Goal: Transaction & Acquisition: Purchase product/service

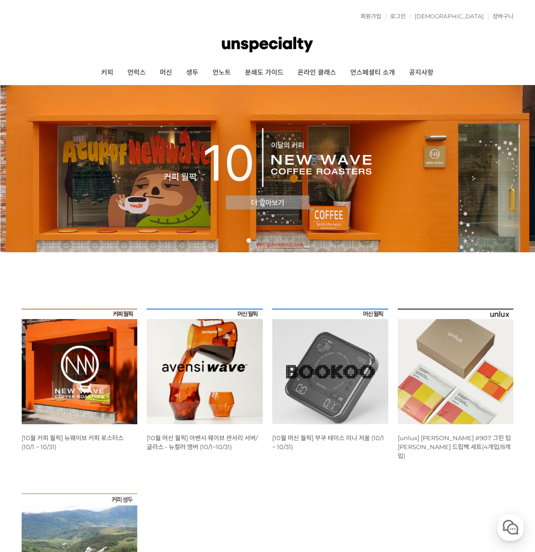
scroll to position [94, 0]
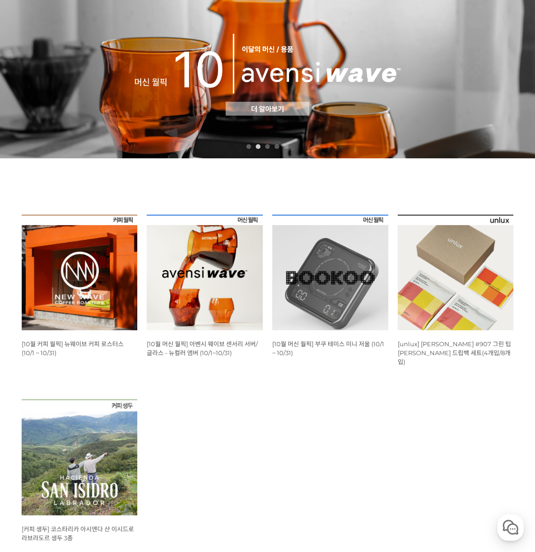
click at [85, 276] on img at bounding box center [80, 273] width 116 height 116
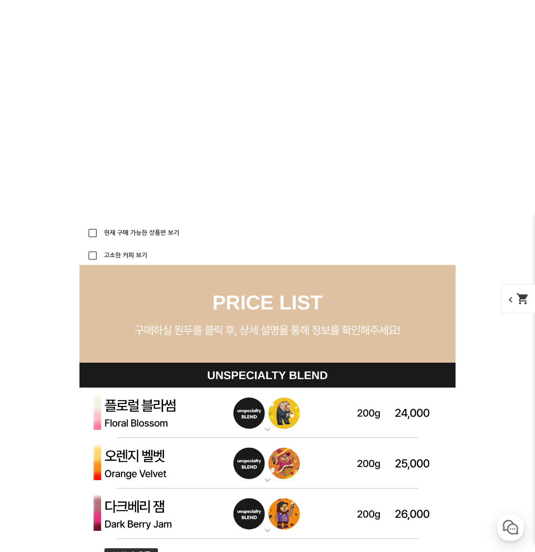
scroll to position [2428, 0]
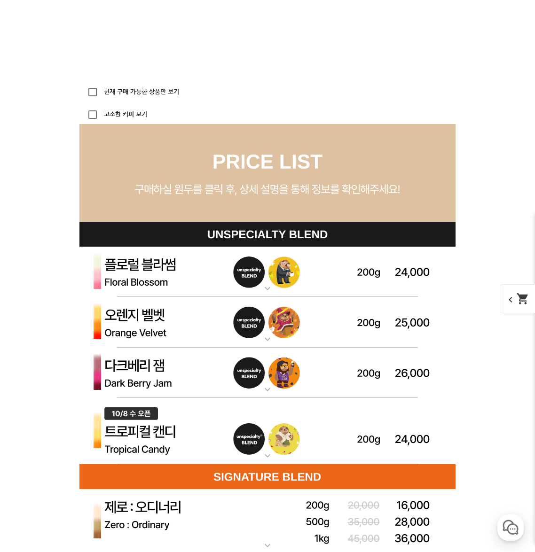
click at [167, 372] on img at bounding box center [267, 373] width 376 height 51
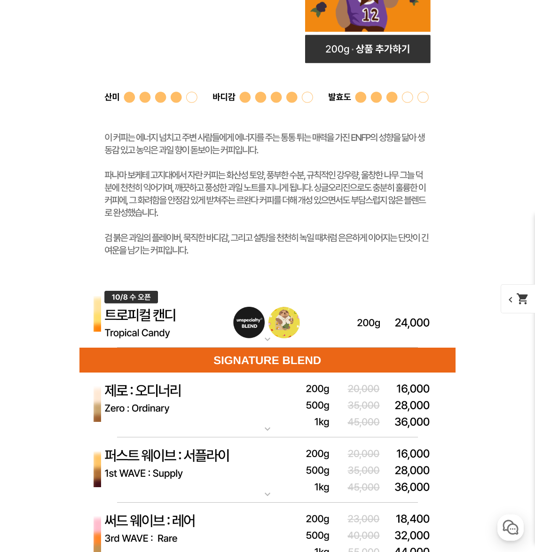
scroll to position [2711, 0]
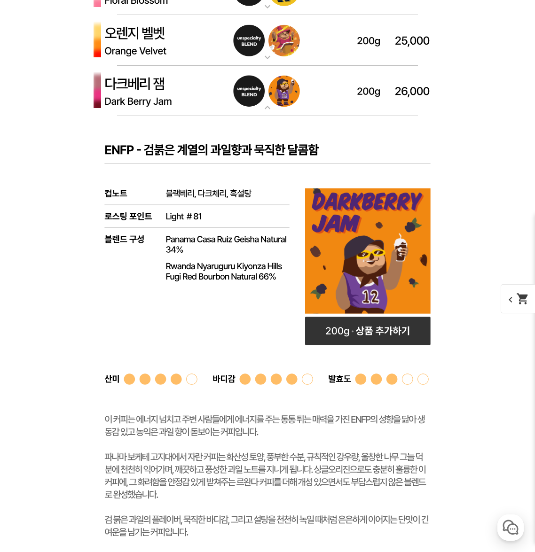
click at [190, 53] on img at bounding box center [267, 40] width 376 height 51
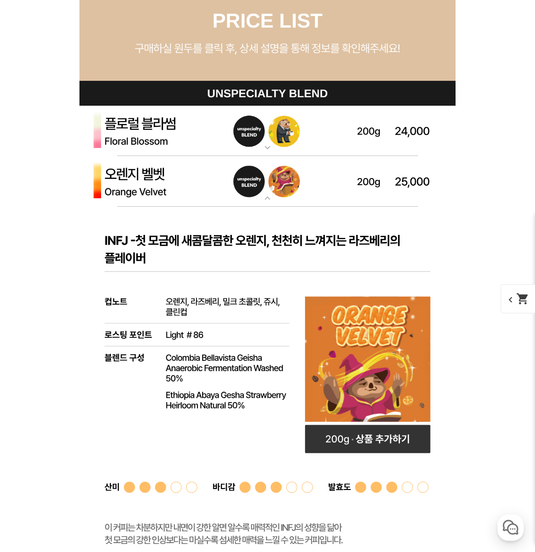
scroll to position [2522, 0]
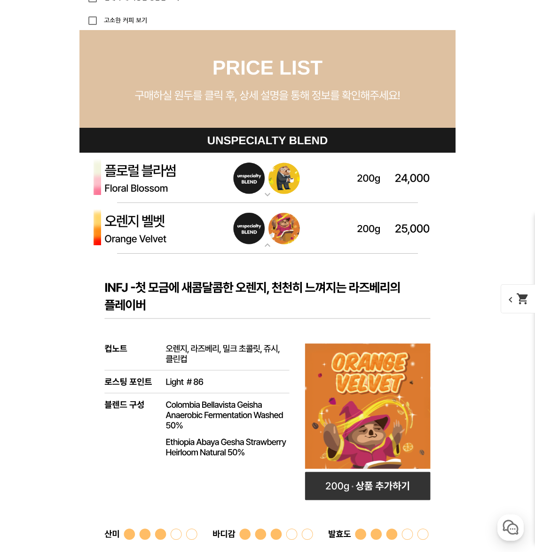
click at [201, 183] on img at bounding box center [267, 178] width 376 height 51
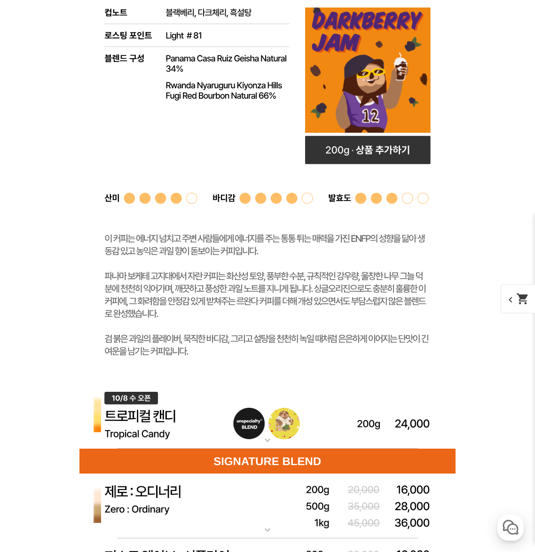
scroll to position [4074, 0]
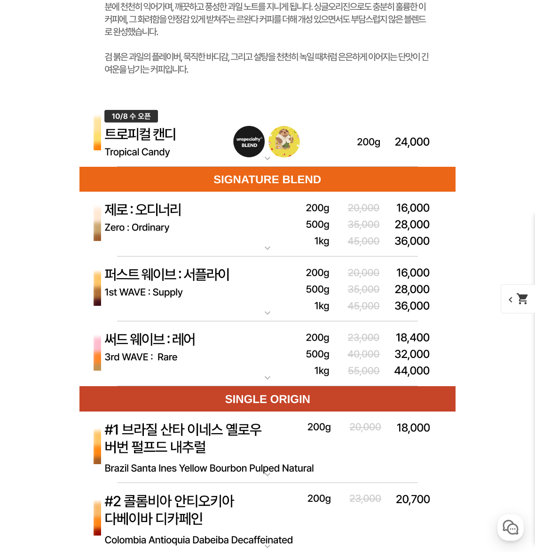
click at [197, 158] on img at bounding box center [267, 134] width 376 height 67
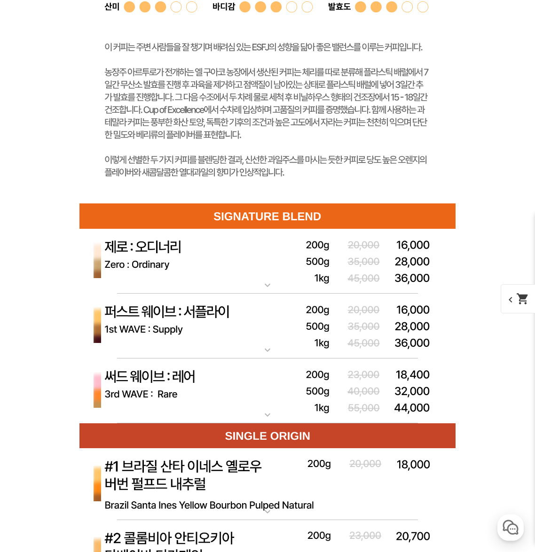
scroll to position [4732, 0]
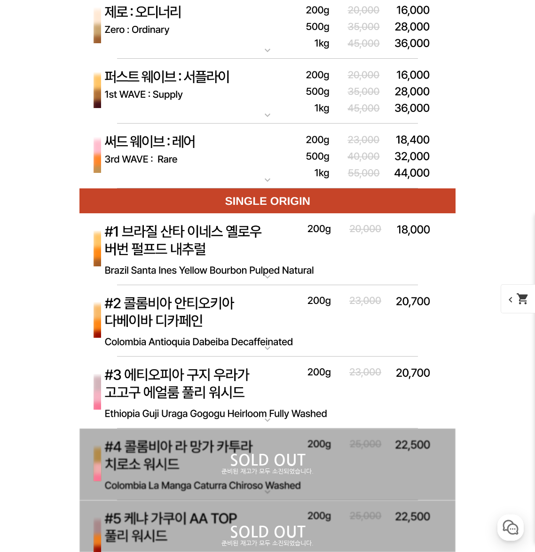
click at [225, 160] on img at bounding box center [267, 156] width 376 height 65
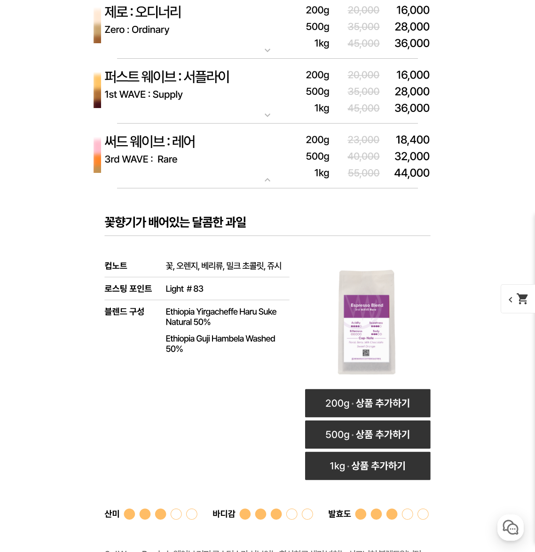
click at [225, 160] on img at bounding box center [267, 156] width 376 height 65
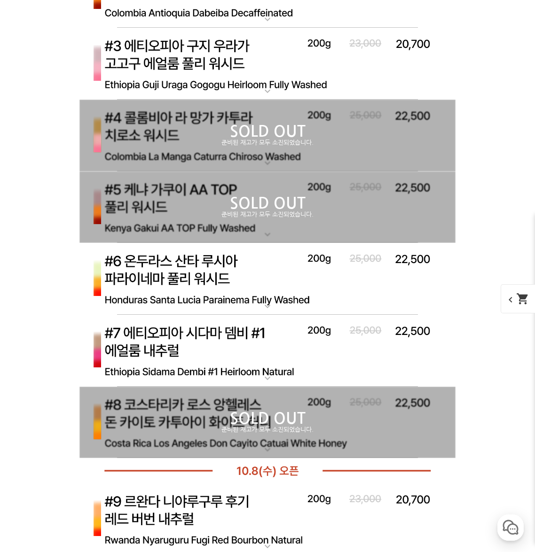
scroll to position [5390, 0]
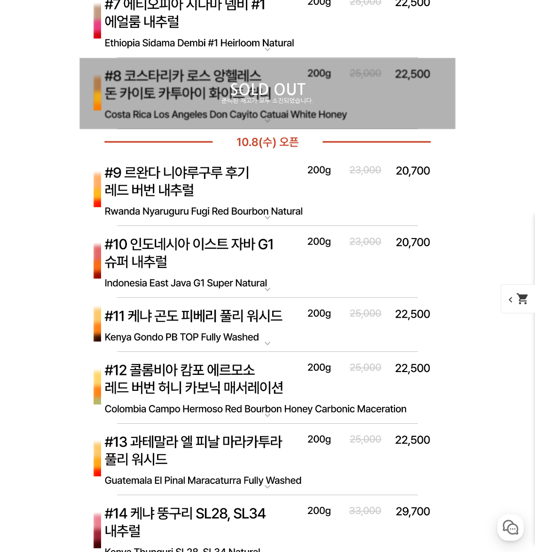
click at [289, 94] on p "SOLD OUT" at bounding box center [267, 89] width 376 height 15
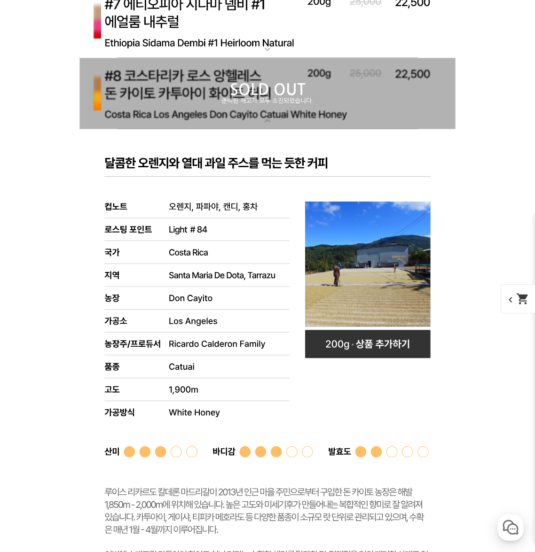
click at [289, 94] on p "SOLD OUT" at bounding box center [267, 89] width 376 height 15
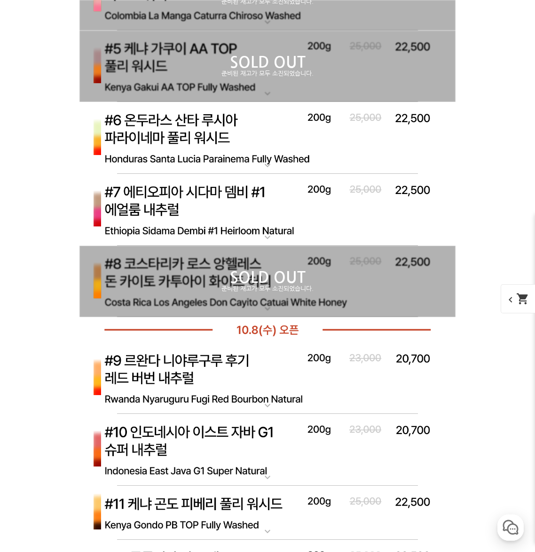
scroll to position [5155, 0]
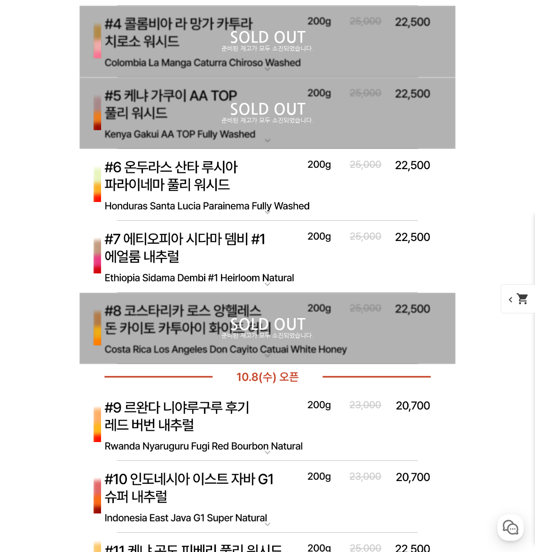
click at [276, 114] on p "SOLD OUT" at bounding box center [267, 109] width 376 height 15
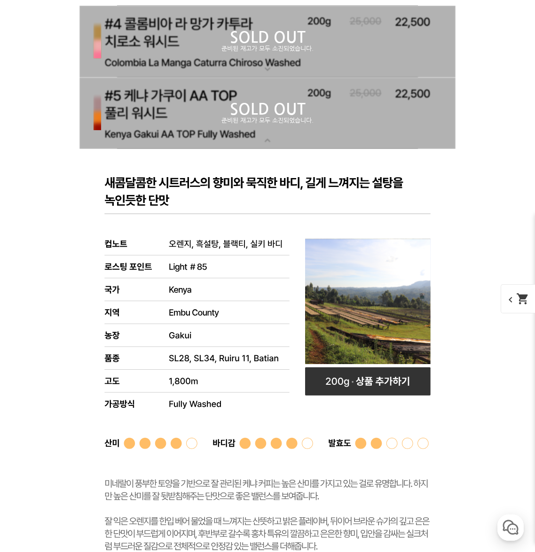
click at [276, 114] on p "SOLD OUT" at bounding box center [267, 109] width 376 height 15
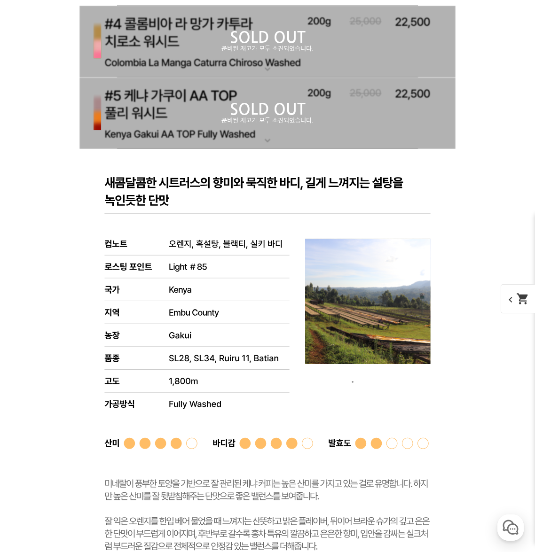
click at [299, 53] on p "준비된 재고가 모두 소진되었습니다." at bounding box center [267, 49] width 376 height 8
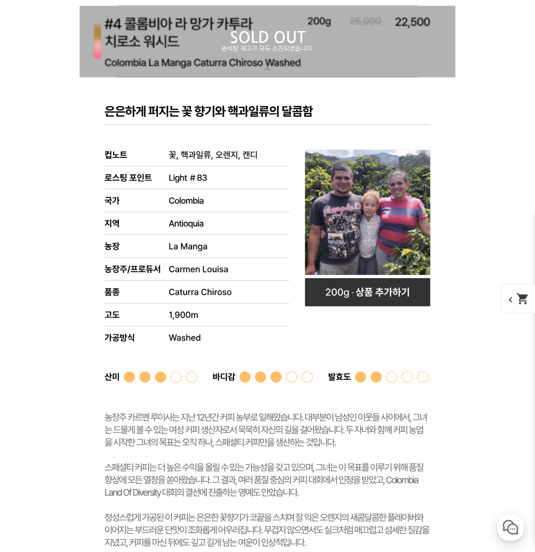
click at [299, 53] on p "준비된 재고가 모두 소진되었습니다." at bounding box center [267, 49] width 376 height 8
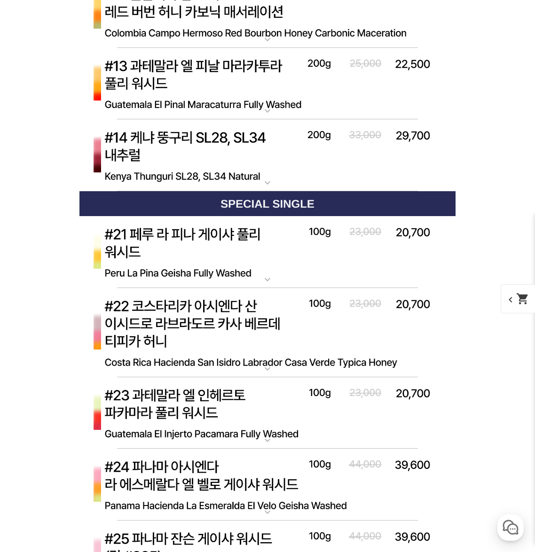
scroll to position [5531, 0]
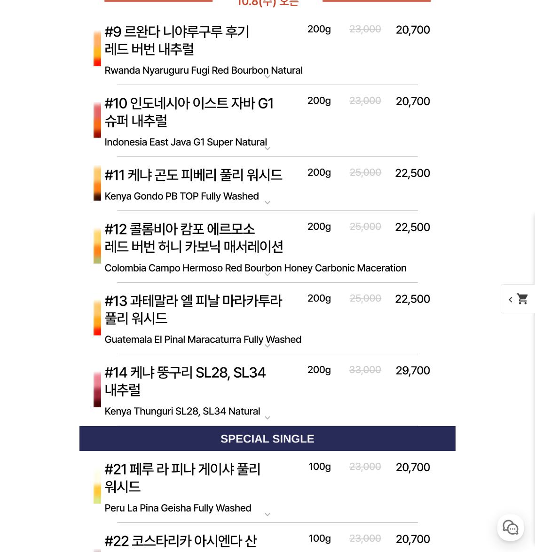
click at [272, 184] on img at bounding box center [267, 184] width 376 height 55
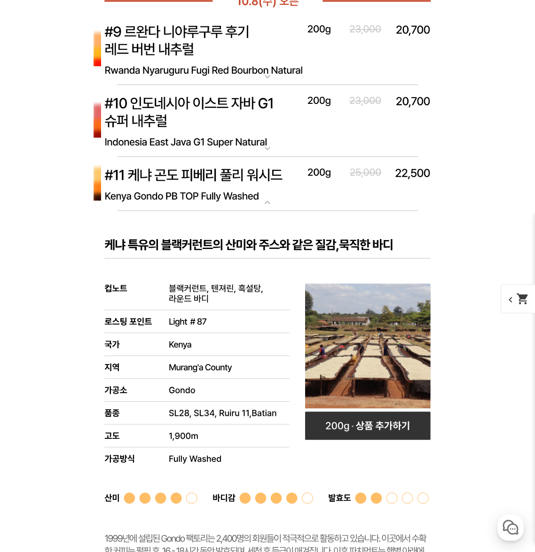
click at [274, 184] on img at bounding box center [267, 184] width 376 height 55
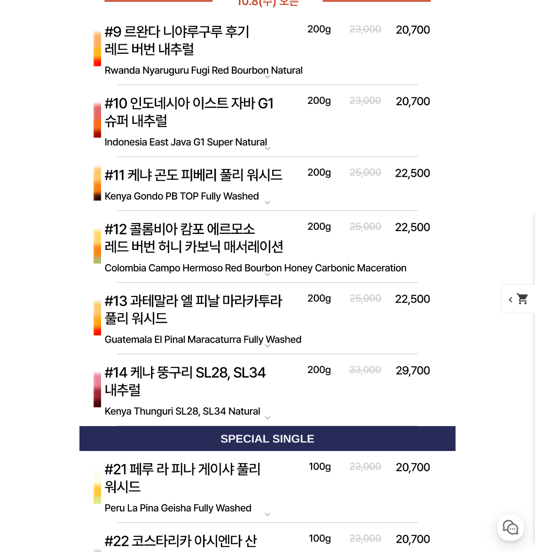
click at [285, 189] on img at bounding box center [267, 184] width 376 height 55
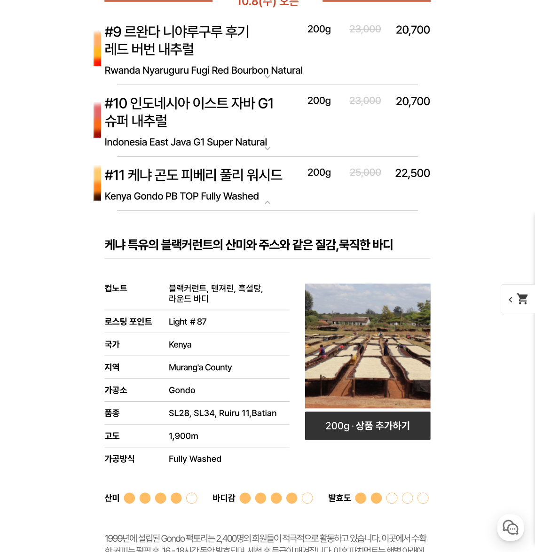
click at [285, 189] on img at bounding box center [267, 184] width 376 height 55
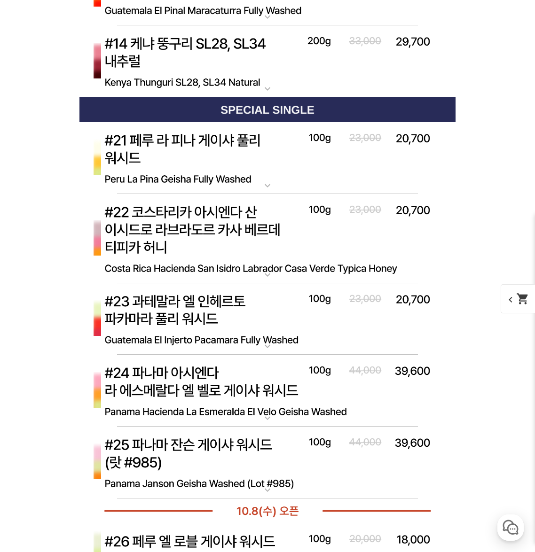
scroll to position [5954, 0]
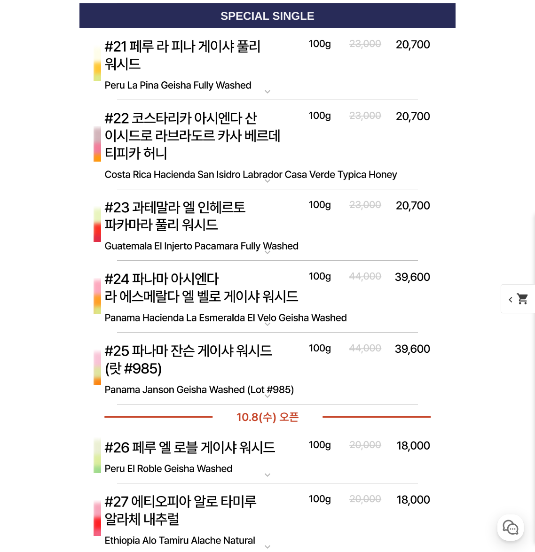
click at [279, 300] on img at bounding box center [267, 297] width 376 height 72
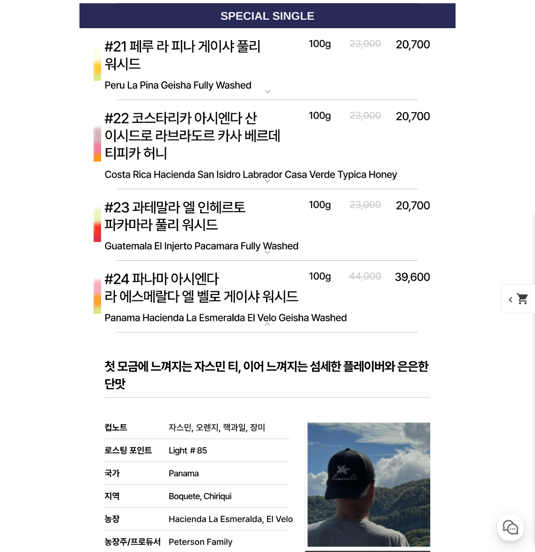
click at [279, 300] on img at bounding box center [267, 297] width 376 height 72
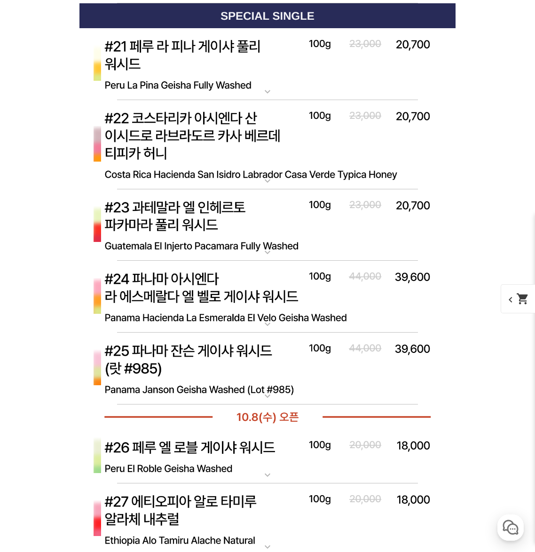
scroll to position [6189, 0]
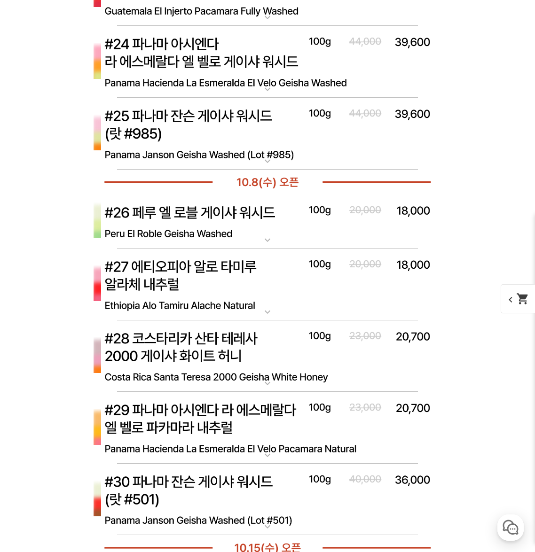
click at [298, 291] on img at bounding box center [267, 285] width 376 height 72
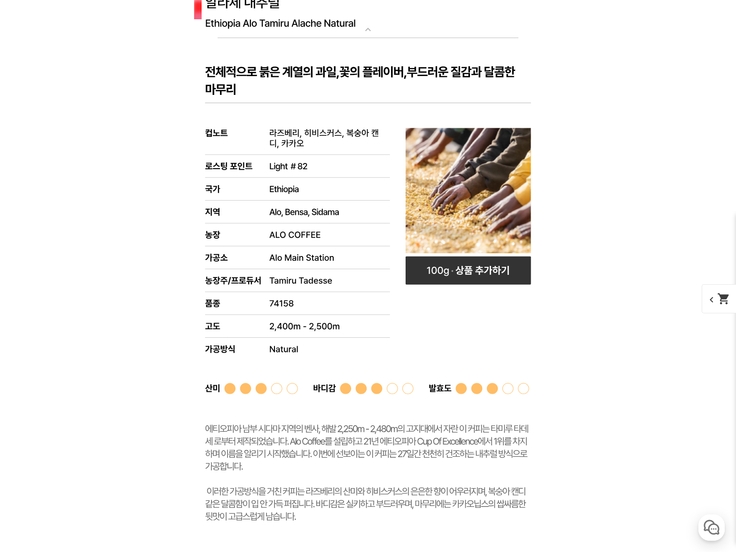
scroll to position [6416, 0]
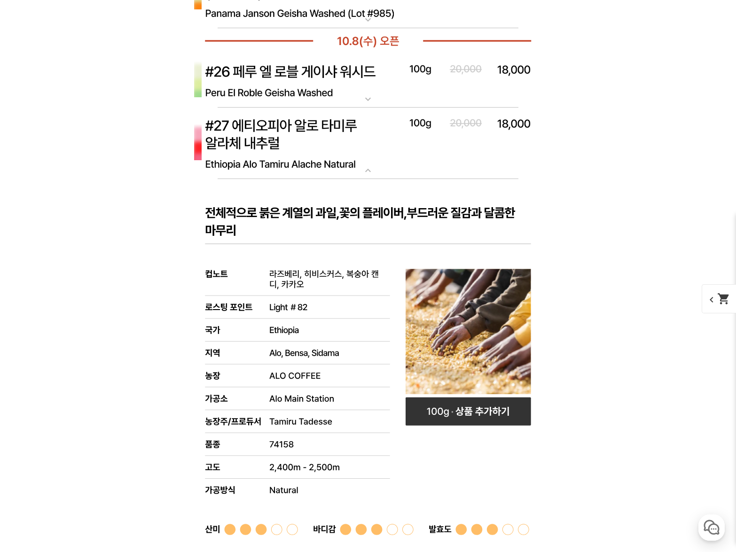
click at [391, 224] on rect at bounding box center [368, 434] width 376 height 510
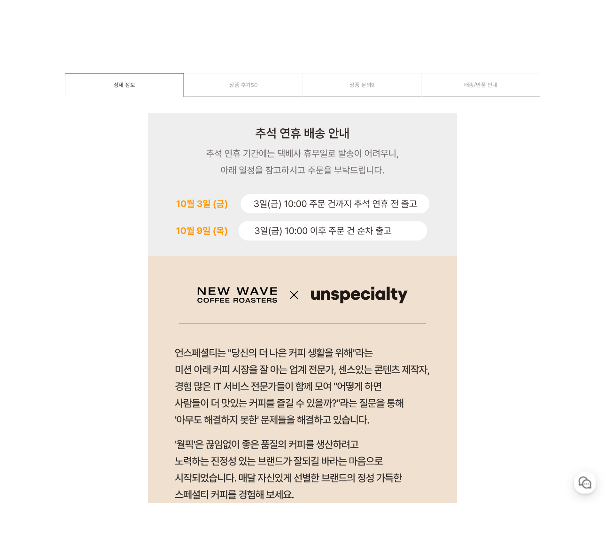
scroll to position [0, 0]
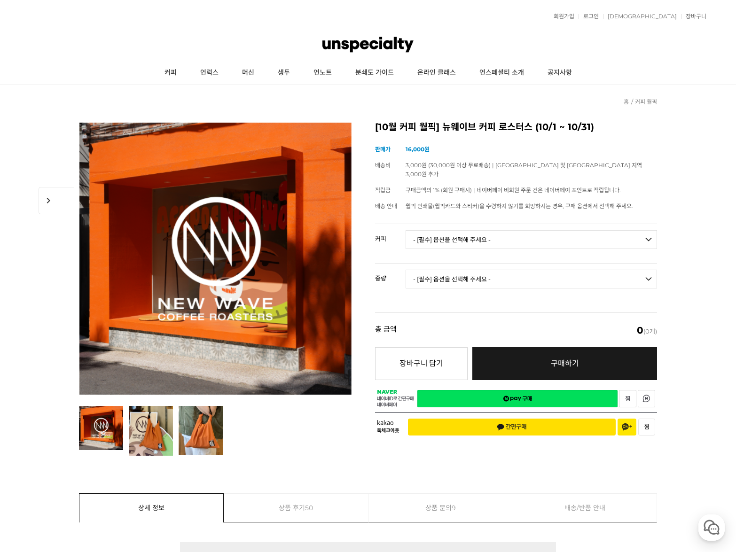
drag, startPoint x: 596, startPoint y: 234, endPoint x: 561, endPoint y: 107, distance: 131.3
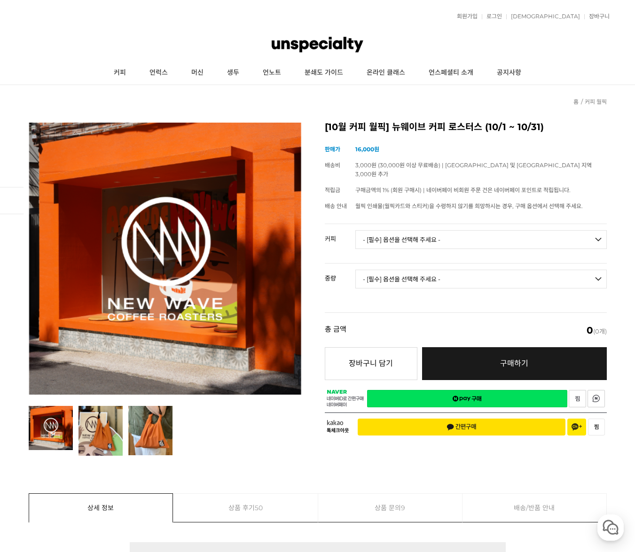
click at [410, 230] on select "- [필수] 옵션을 선택해 주세요 - ------------------- 언스페셜티 분쇄도 가이드 종이 받기 (주문 1건당 최대 1개 제공) …" at bounding box center [480, 239] width 251 height 19
select select "제로 : 올디너리 ([PERSON_NAME])"
click at [355, 230] on select "- [필수] 옵션을 선택해 주세요 - ------------------- 언스페셜티 분쇄도 가이드 종이 받기 (주문 1건당 최대 1개 제공) …" at bounding box center [480, 239] width 251 height 19
click at [444, 275] on select "- [필수] 옵션을 선택해 주세요 - ------------------- 200g 500g 1kg" at bounding box center [480, 279] width 251 height 19
select select "200g"
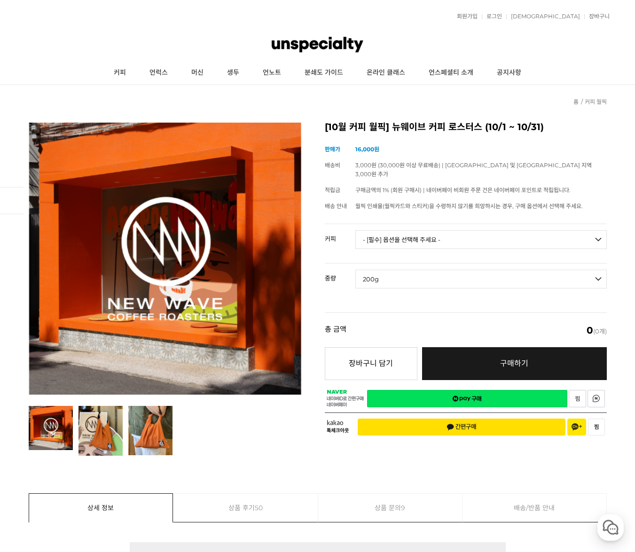
click at [355, 270] on select "- [필수] 옵션을 선택해 주세요 - ------------------- 200g 500g 1kg" at bounding box center [480, 279] width 251 height 19
select select "*"
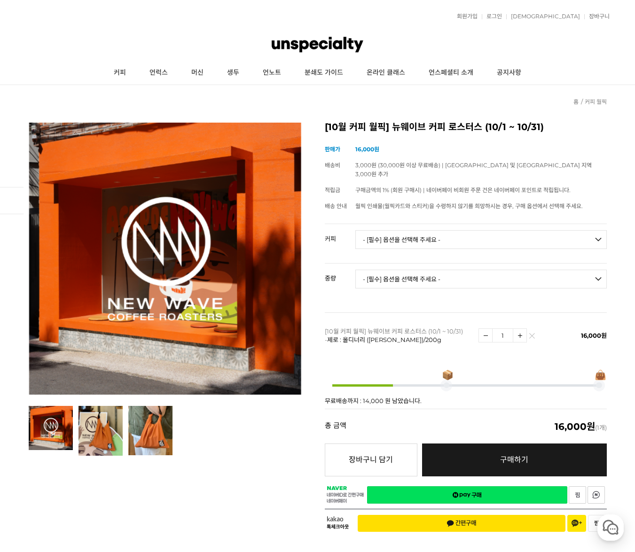
click at [533, 336] on img at bounding box center [531, 338] width 5 height 5
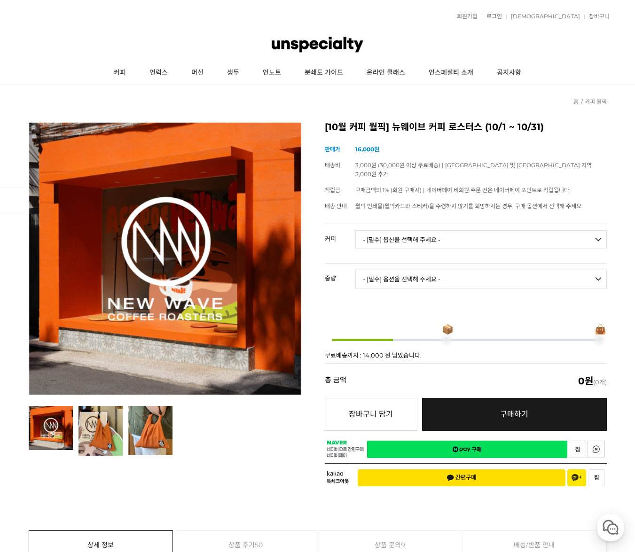
click at [459, 233] on select "- [필수] 옵션을 선택해 주세요 - ------------------- 언스페셜티 분쇄도 가이드 종이 받기 (주문 1건당 최대 1개 제공) …" at bounding box center [480, 239] width 251 height 19
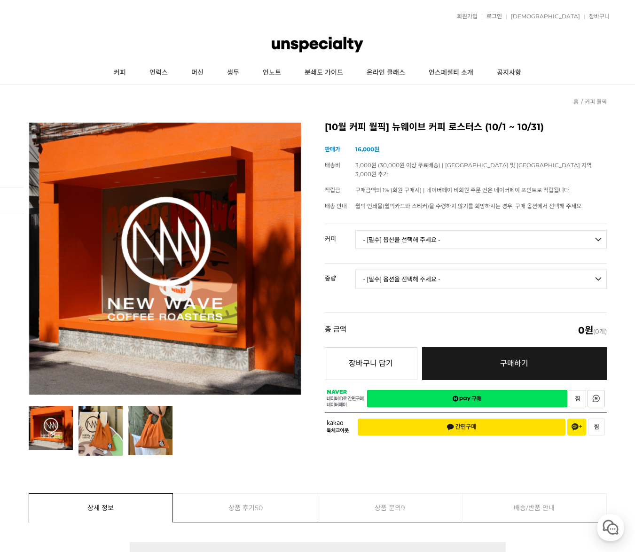
click at [459, 233] on select "- [필수] 옵션을 선택해 주세요 - ------------------- 언스페셜티 분쇄도 가이드 종이 받기 (주문 1건당 최대 1개 제공) …" at bounding box center [480, 239] width 251 height 19
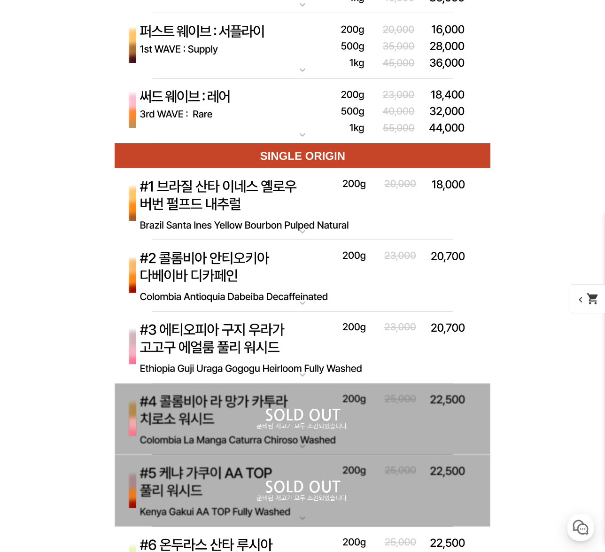
scroll to position [4983, 0]
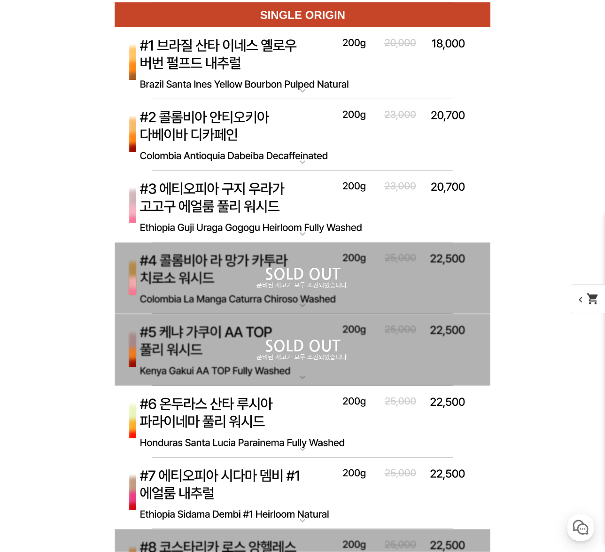
click at [388, 202] on img at bounding box center [303, 207] width 376 height 72
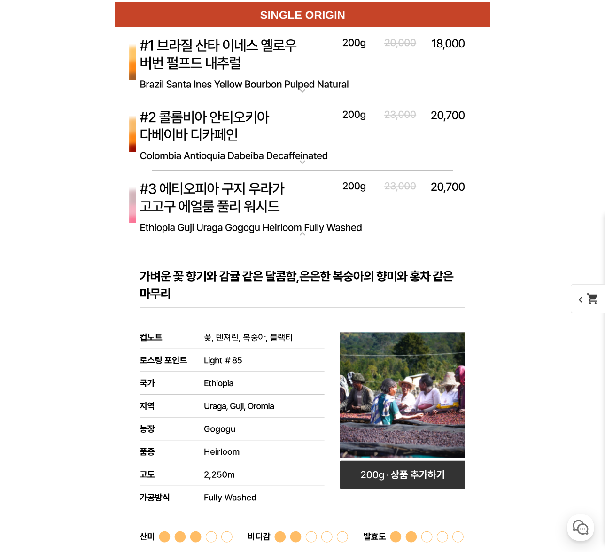
click at [388, 202] on img at bounding box center [303, 207] width 376 height 72
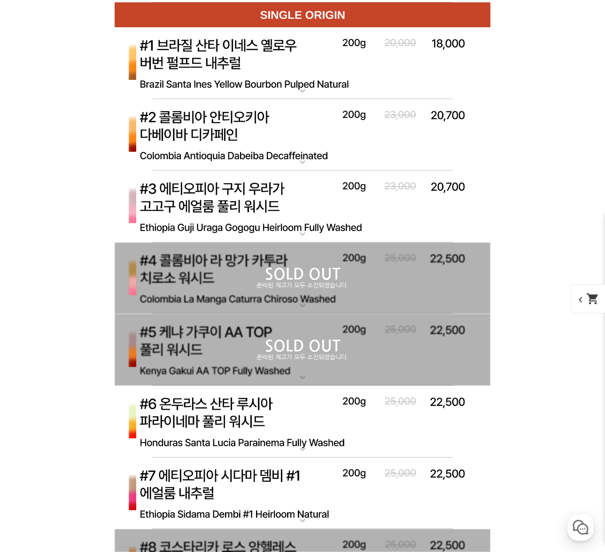
click at [380, 136] on img at bounding box center [303, 135] width 376 height 72
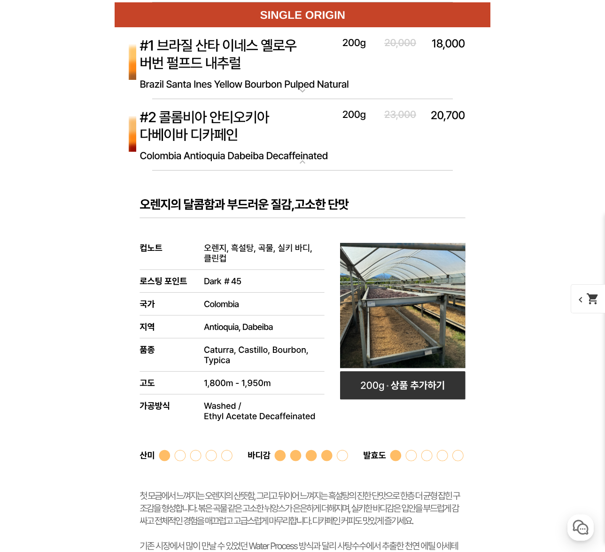
click at [380, 136] on img at bounding box center [303, 135] width 376 height 72
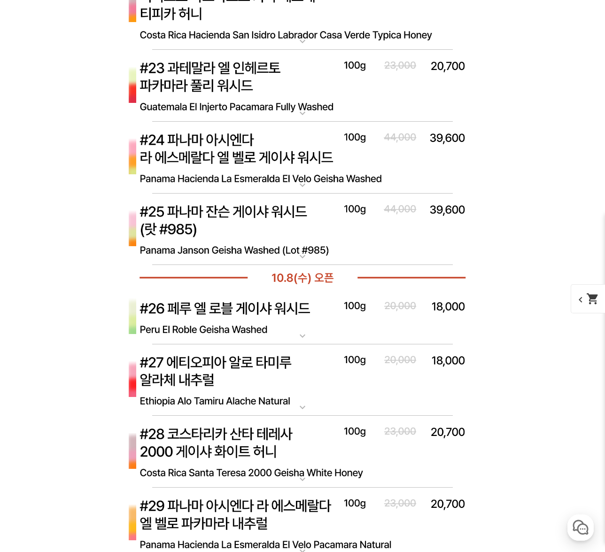
scroll to position [6346, 0]
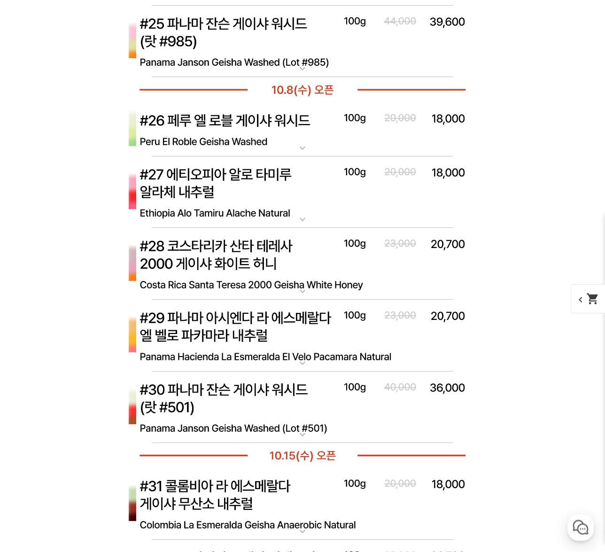
click at [323, 207] on img at bounding box center [303, 193] width 376 height 72
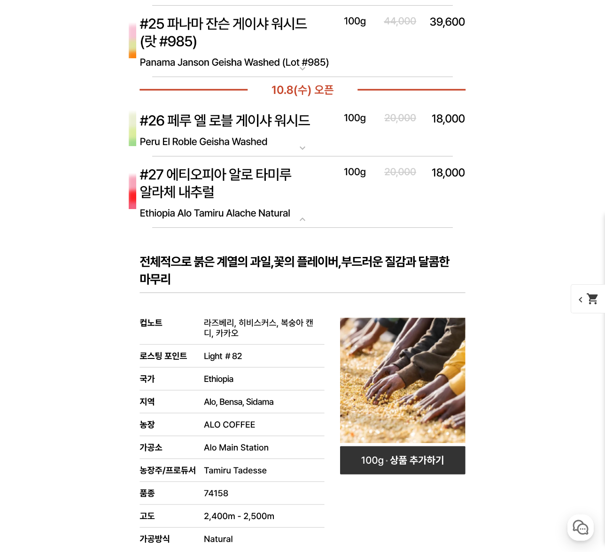
click at [322, 207] on img at bounding box center [303, 193] width 376 height 72
